Goal: Navigation & Orientation: Find specific page/section

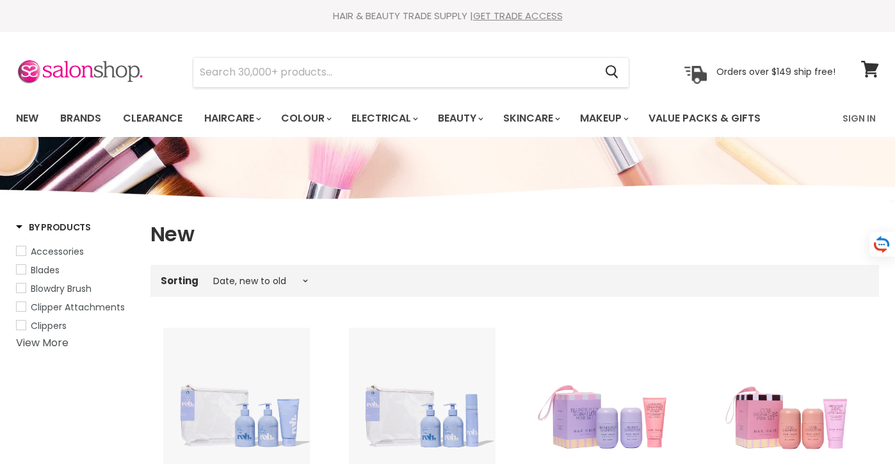
select select "created-descending"
click at [165, 117] on link "Clearance" at bounding box center [152, 118] width 79 height 27
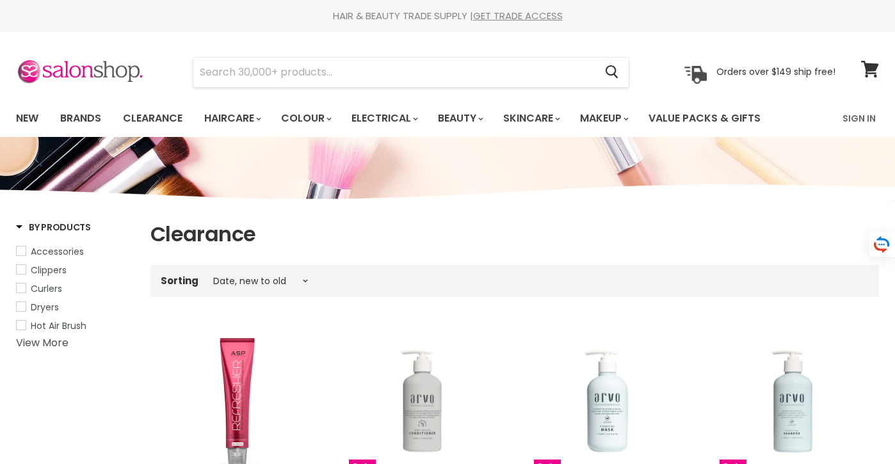
select select "created-descending"
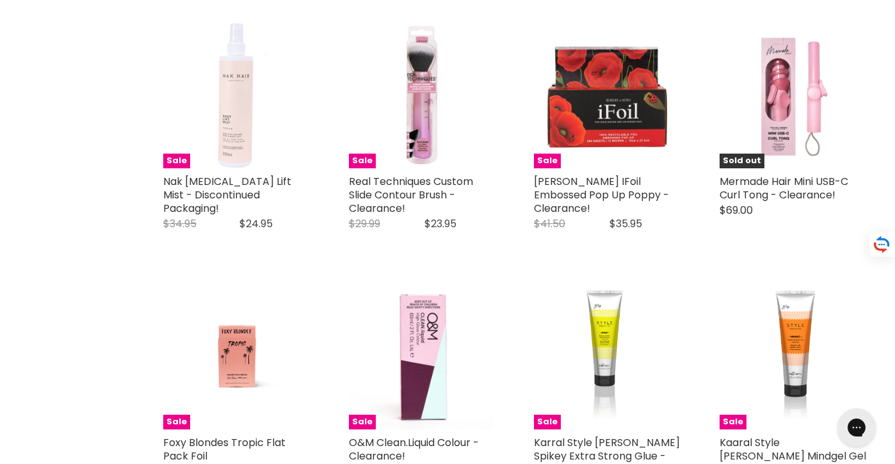
scroll to position [2843, 0]
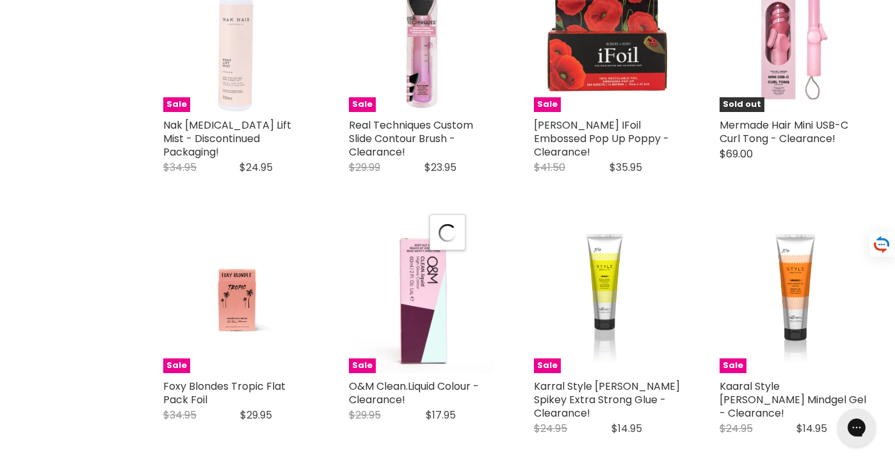
select select "created-descending"
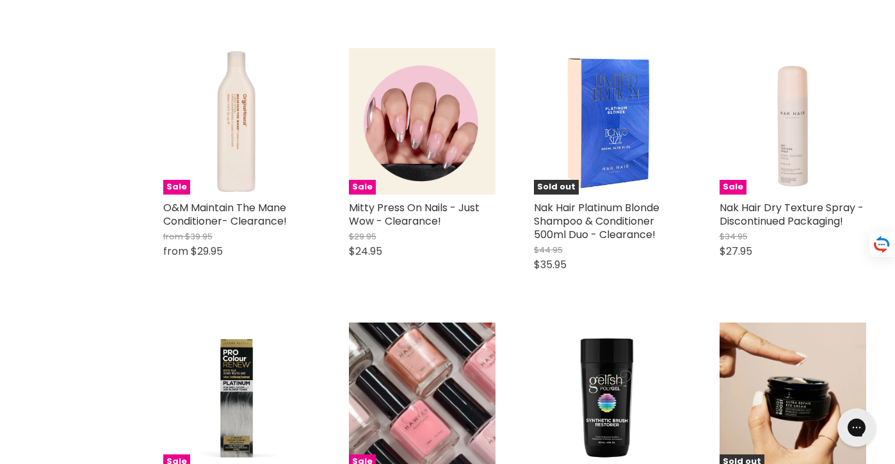
scroll to position [4987, 0]
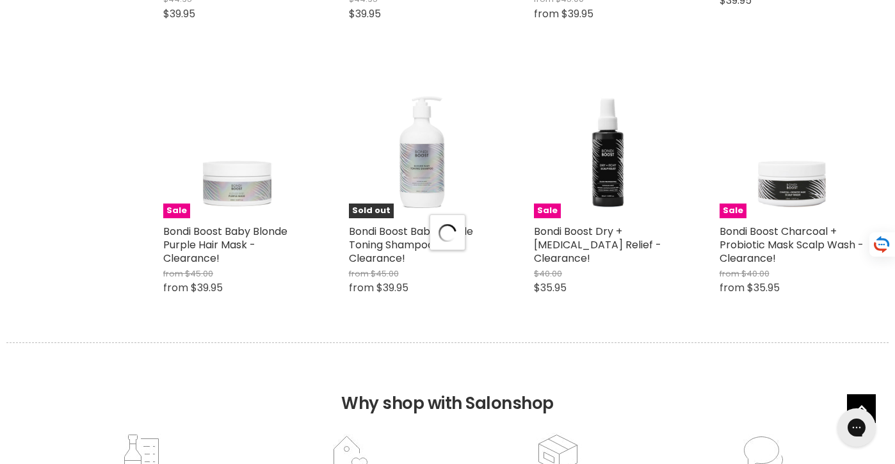
select select "created-descending"
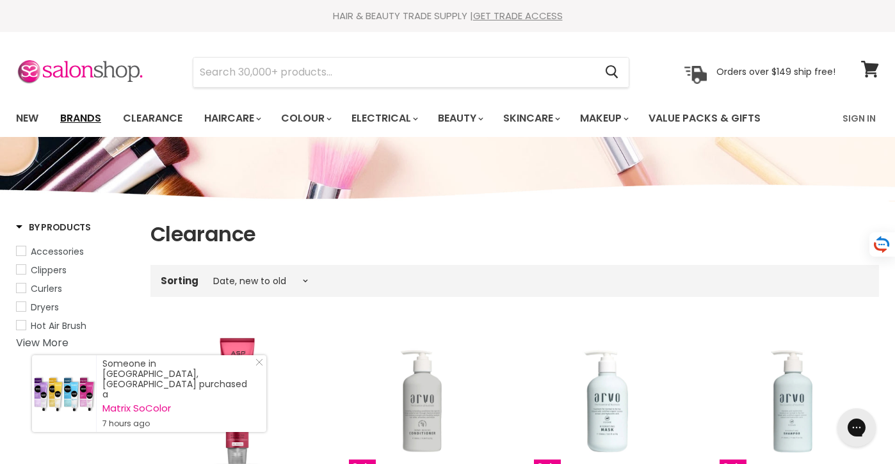
click at [91, 120] on link "Brands" at bounding box center [81, 118] width 60 height 27
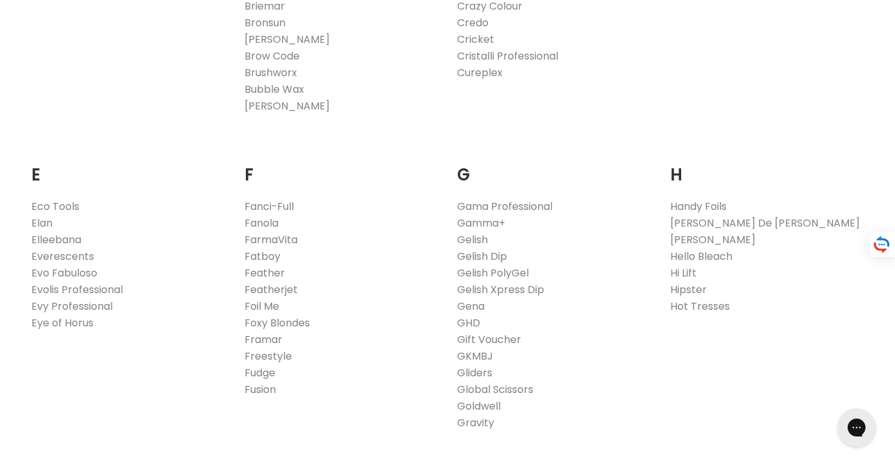
scroll to position [706, 0]
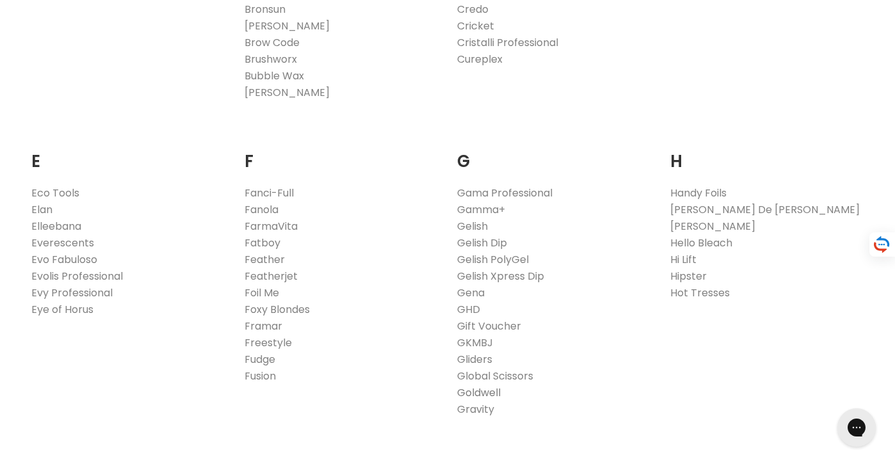
click at [473, 395] on link "Goldwell" at bounding box center [479, 393] width 44 height 15
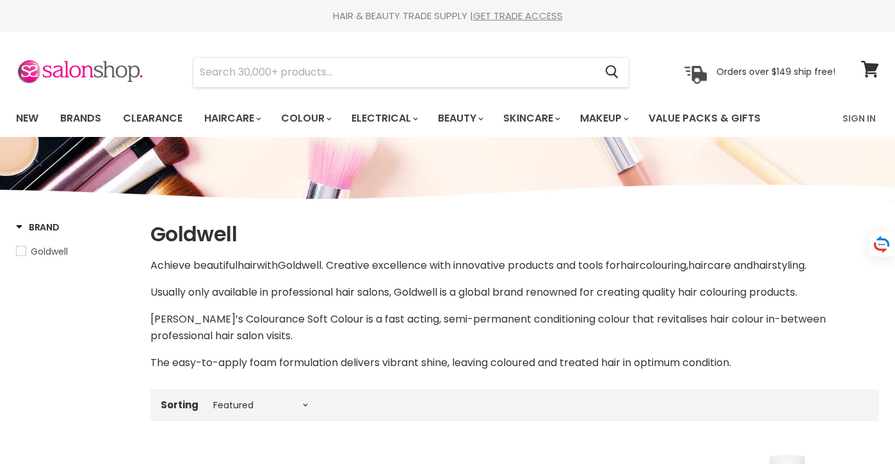
select select "manual"
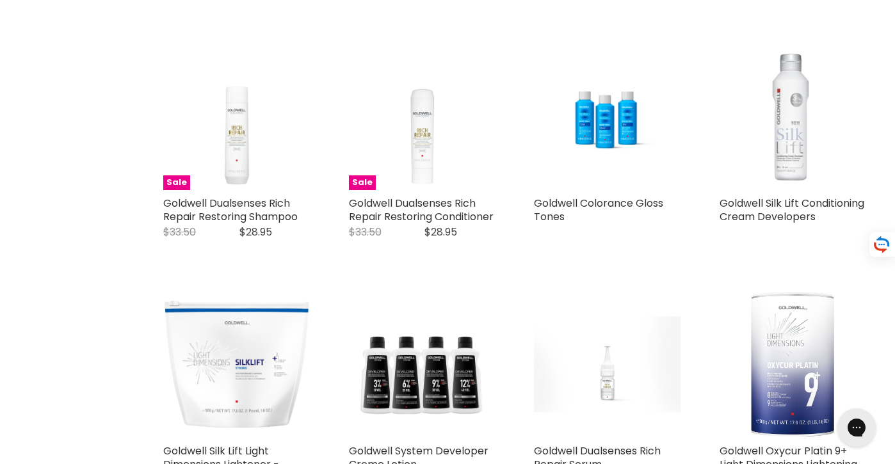
scroll to position [1181, 0]
